Goal: Task Accomplishment & Management: Use online tool/utility

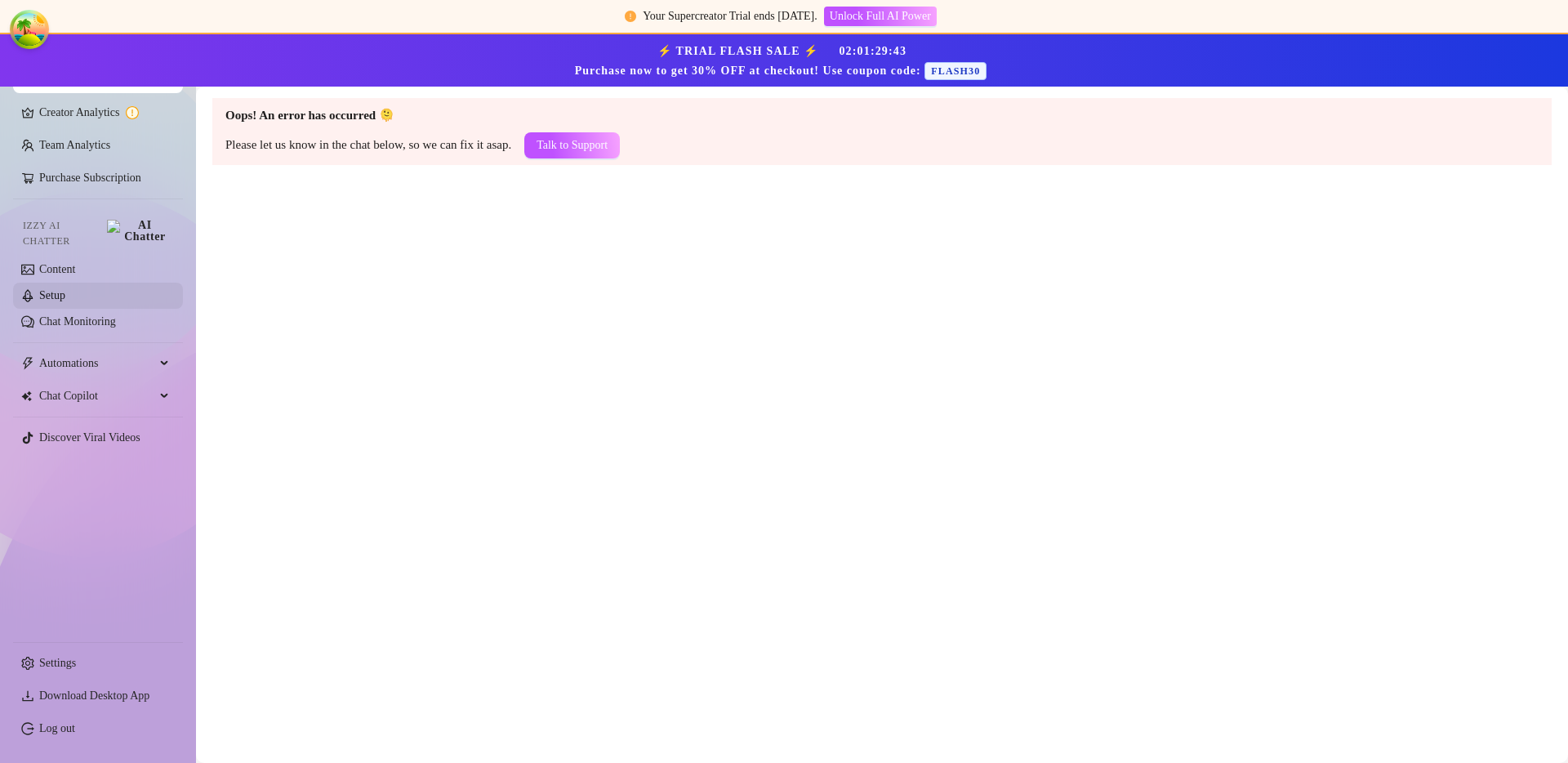
click at [66, 289] on link "Setup" at bounding box center [52, 295] width 27 height 12
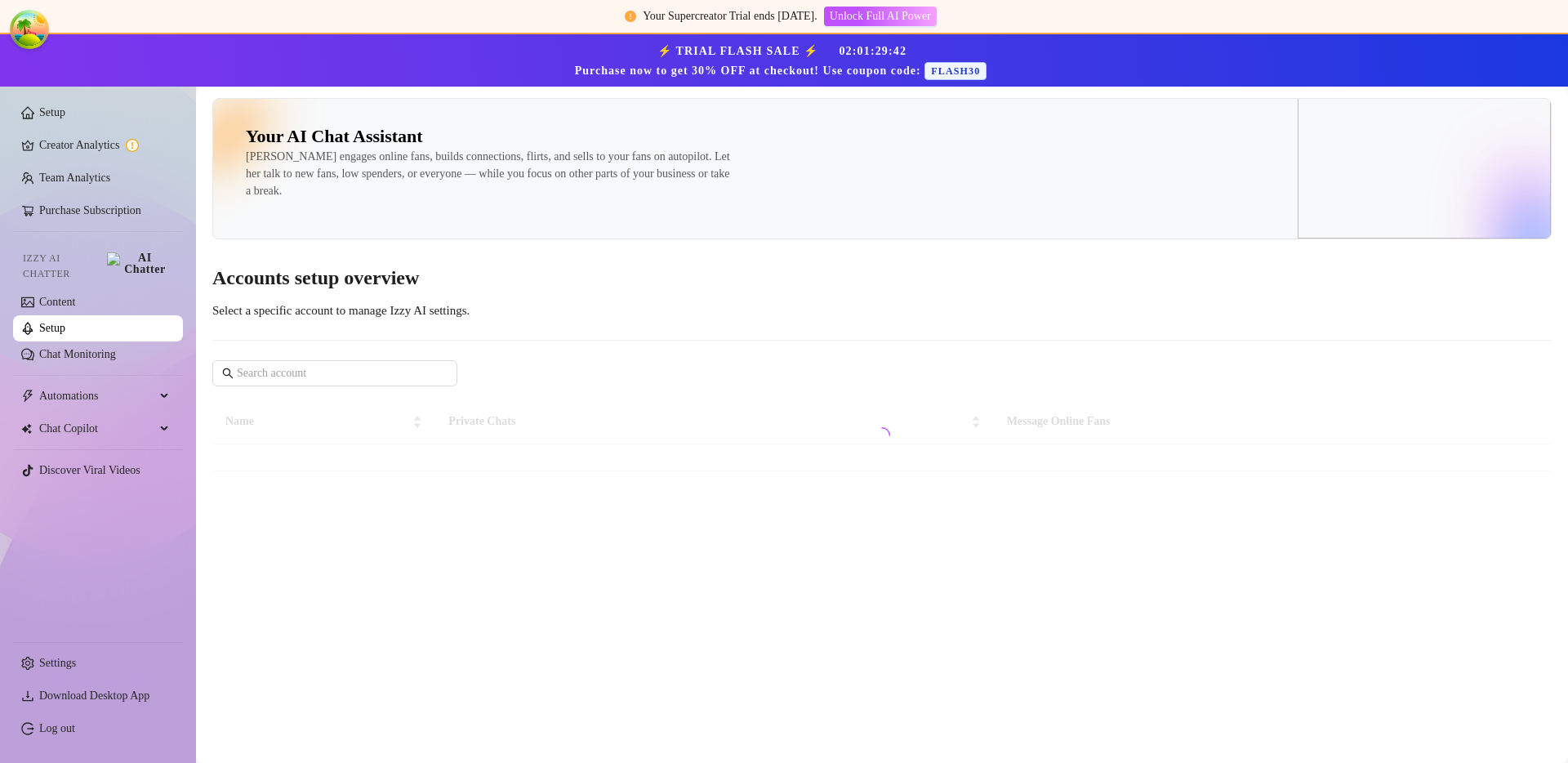
click at [76, 264] on span "Izzy AI Chatter" at bounding box center [61, 266] width 78 height 31
click at [76, 296] on link "Content" at bounding box center [57, 301] width 36 height 12
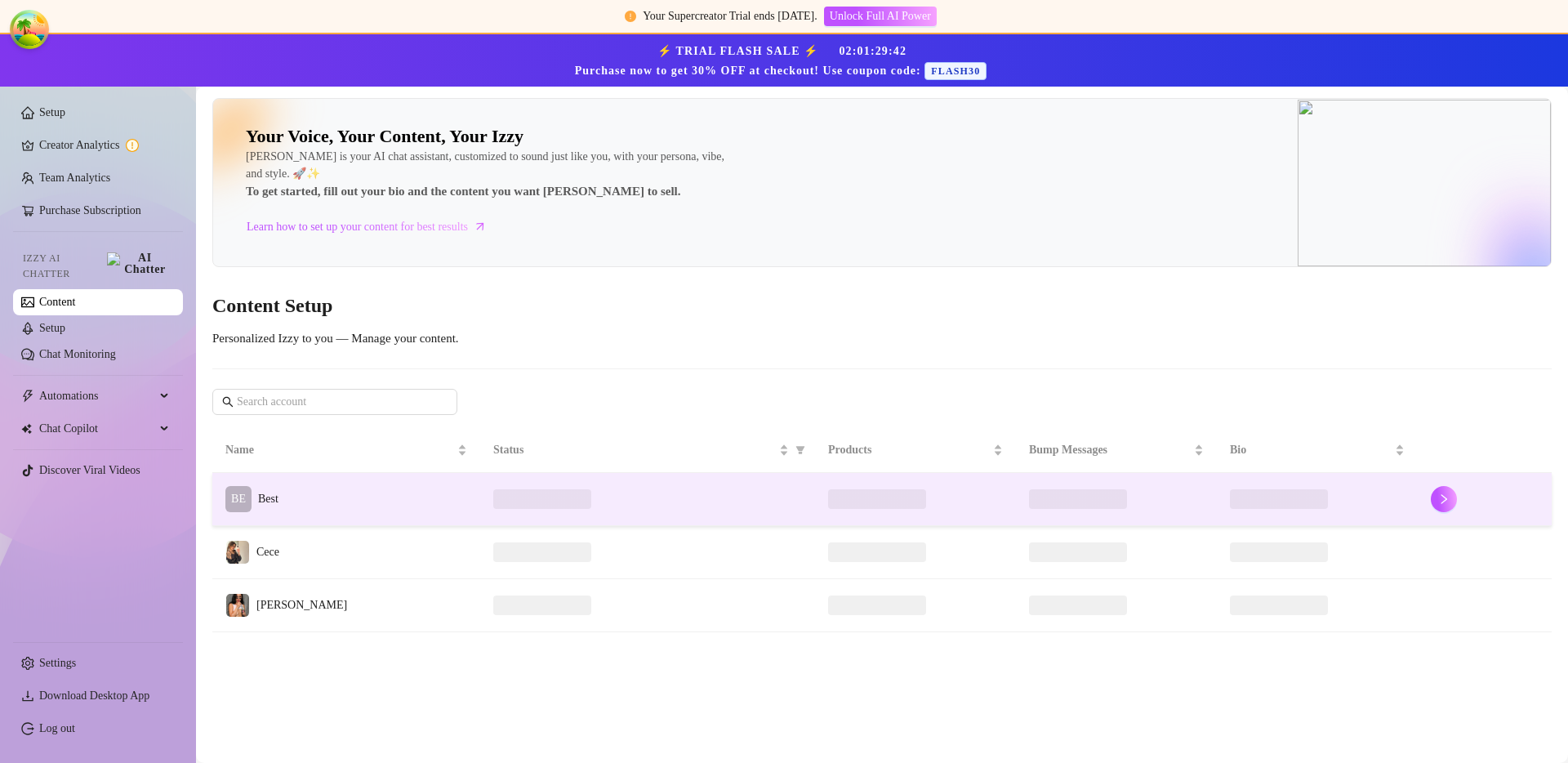
click at [363, 485] on td "BE Best" at bounding box center [346, 500] width 268 height 53
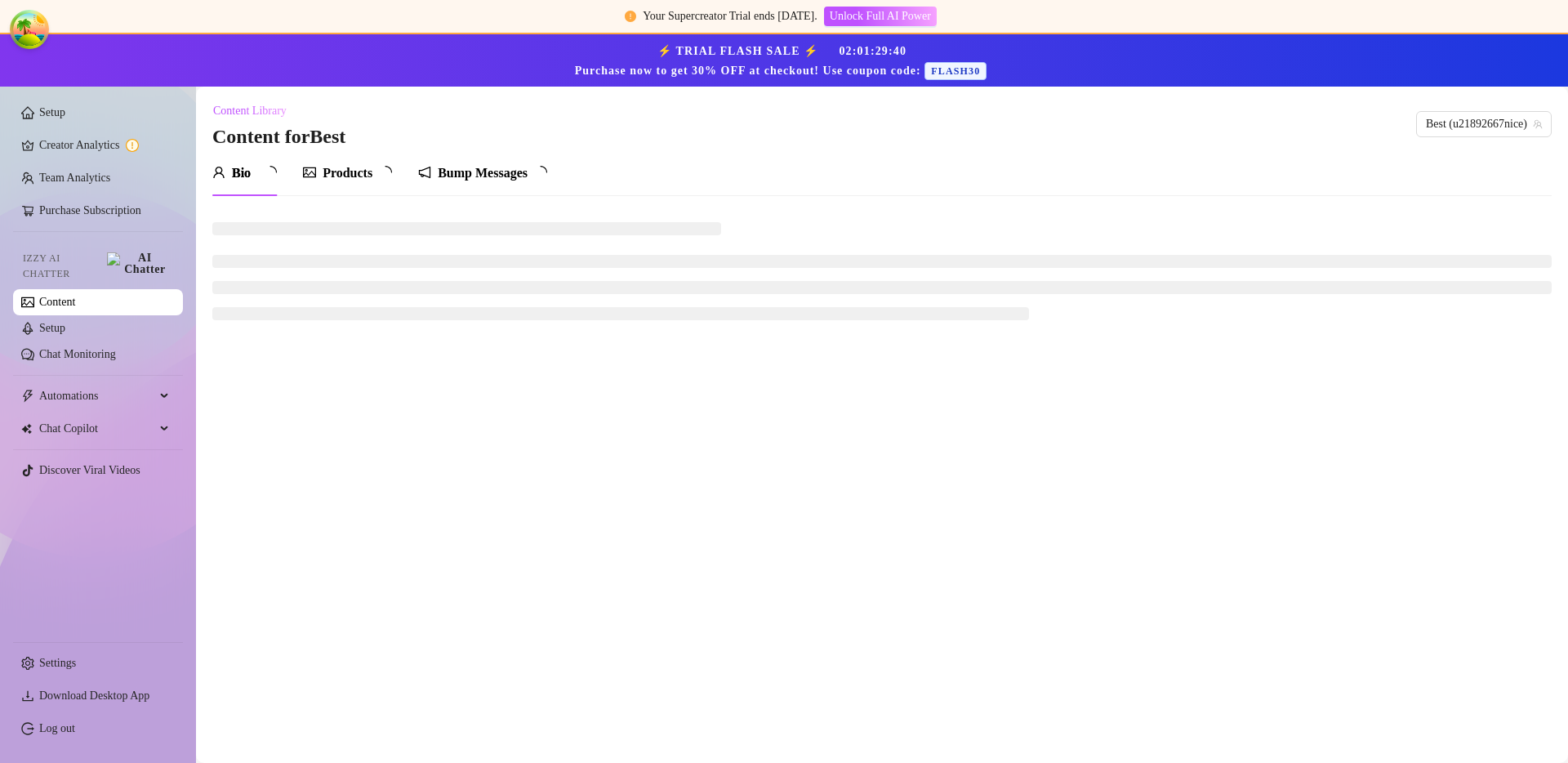
click at [448, 180] on div "Bump Messages" at bounding box center [483, 173] width 90 height 20
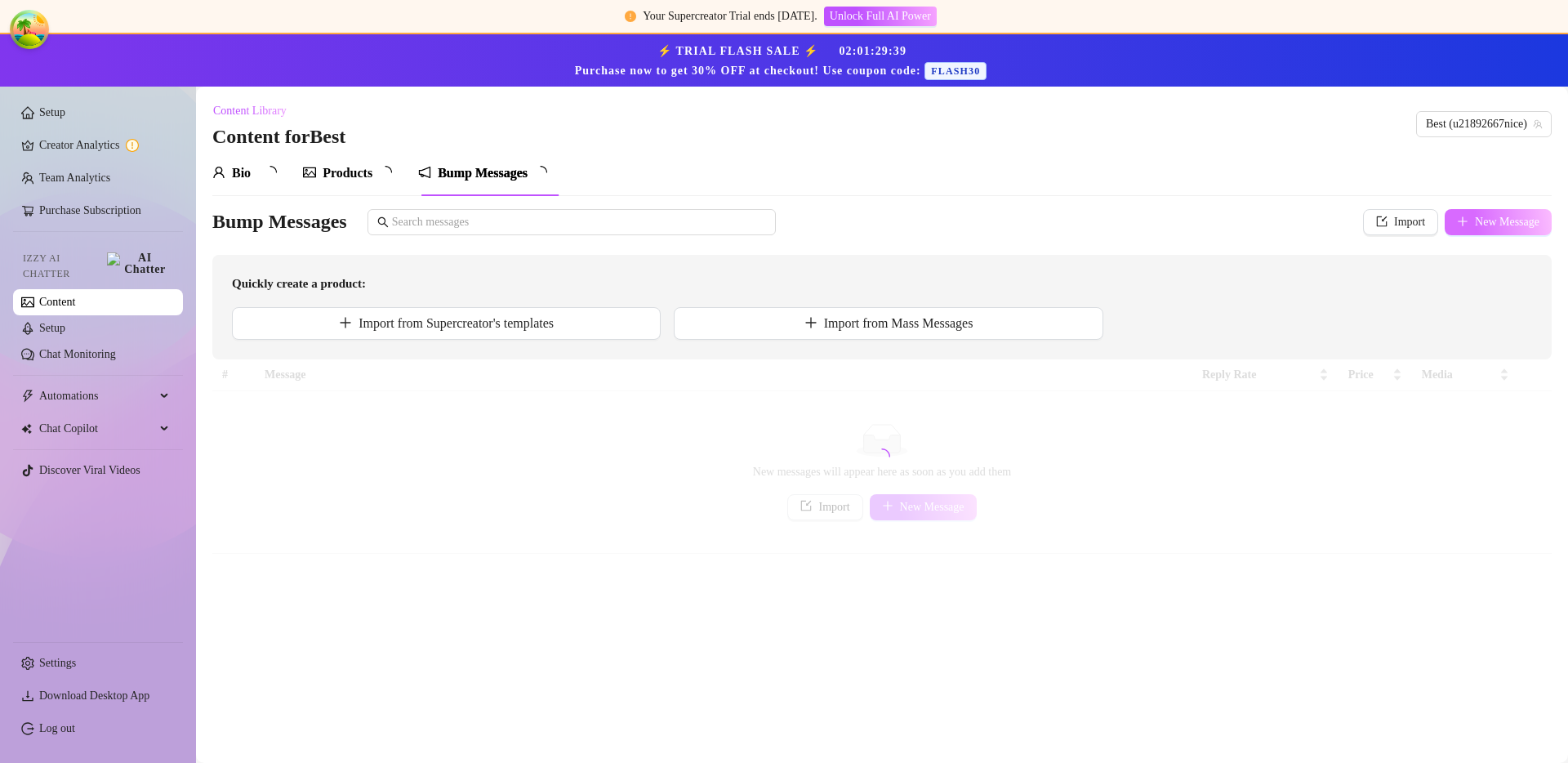
click at [1487, 218] on span "New Message" at bounding box center [1507, 222] width 65 height 13
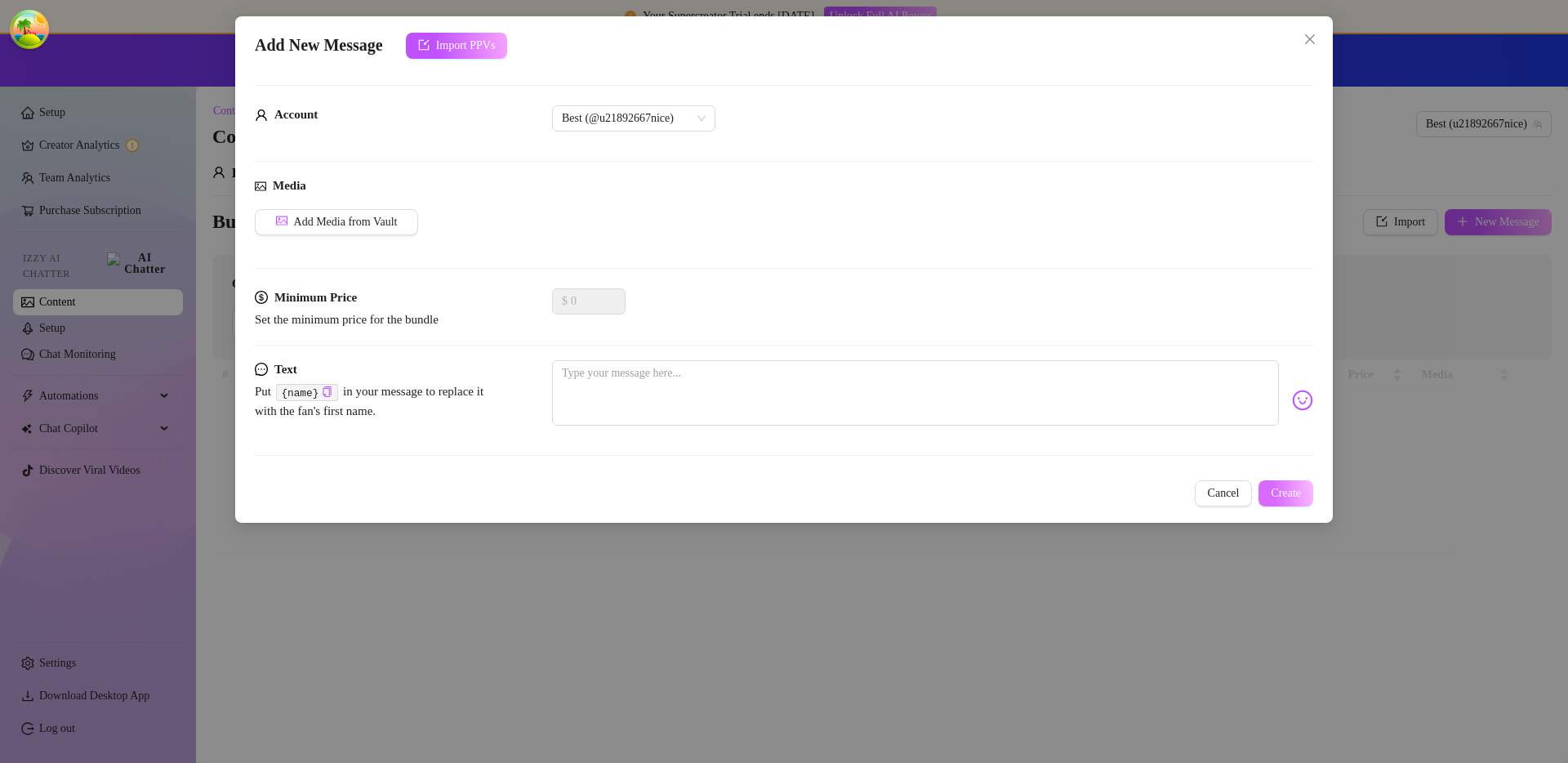
click at [1295, 499] on button "Create" at bounding box center [1286, 493] width 55 height 27
click at [1185, 498] on div "Cancel Create" at bounding box center [784, 493] width 1058 height 27
click at [1220, 496] on span "Cancel" at bounding box center [1223, 493] width 31 height 13
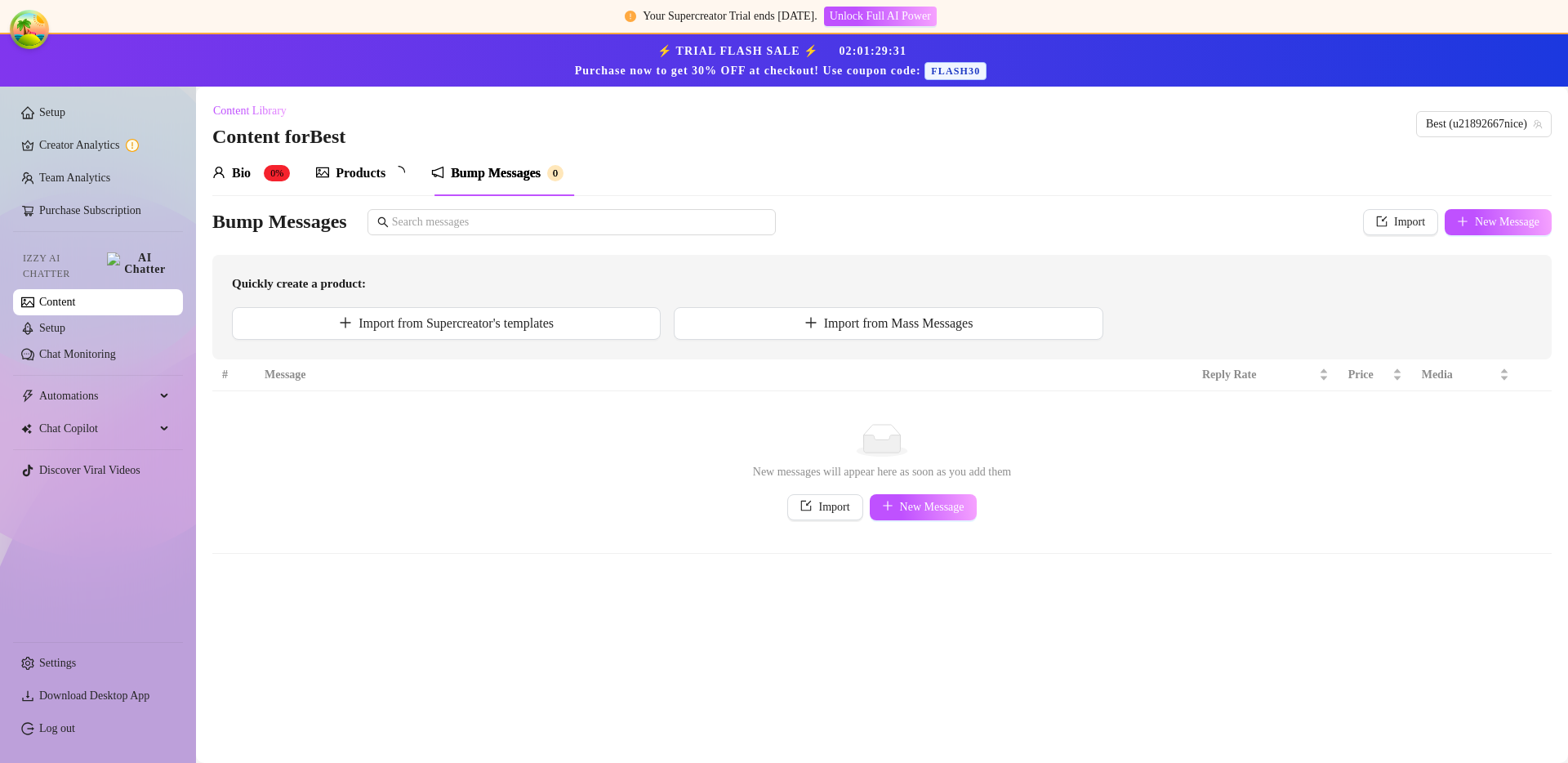
click at [1022, 232] on div "Bump Messages" at bounding box center [752, 222] width 1081 height 27
click at [774, 249] on div "Bump Messages Import New Message Quickly create a product: Import from Supercre…" at bounding box center [882, 284] width 1339 height 150
